Goal: Go to known website: Access a specific website the user already knows

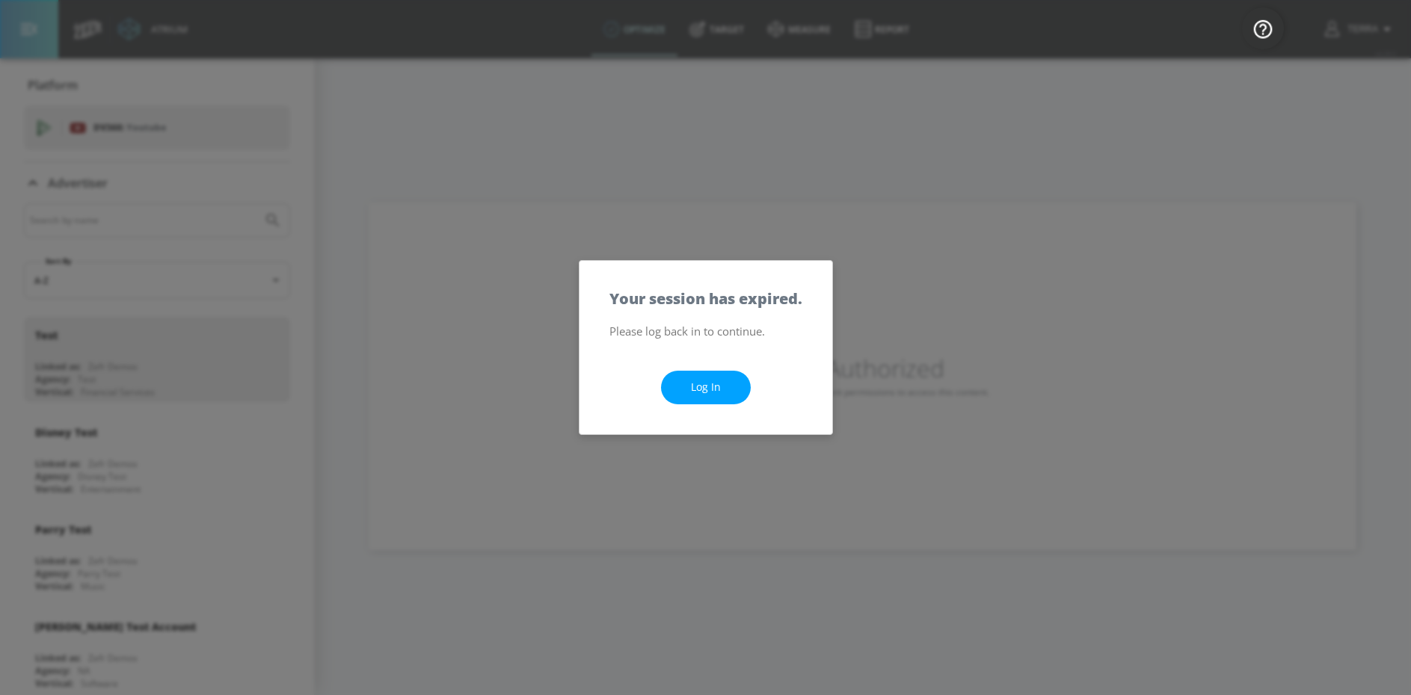
click at [719, 395] on link "Log In" at bounding box center [706, 388] width 90 height 34
